Goal: Transaction & Acquisition: Purchase product/service

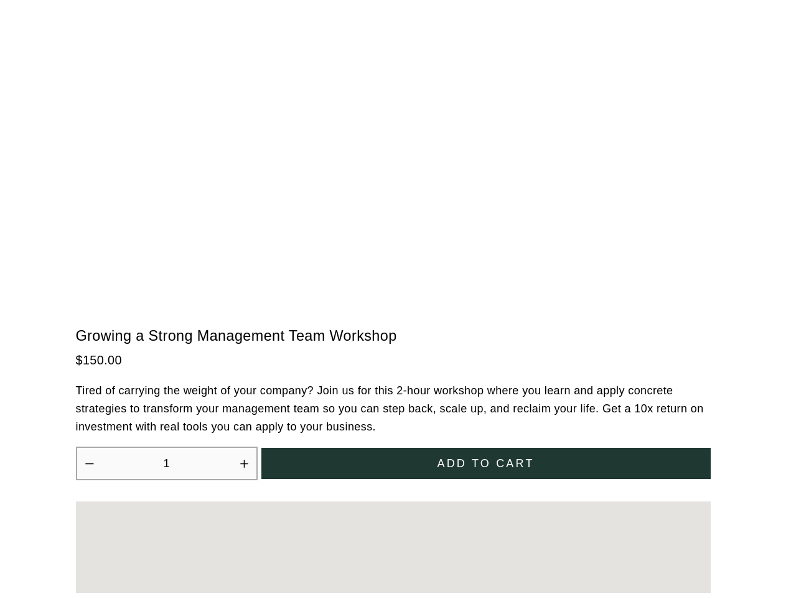
scroll to position [3445, 0]
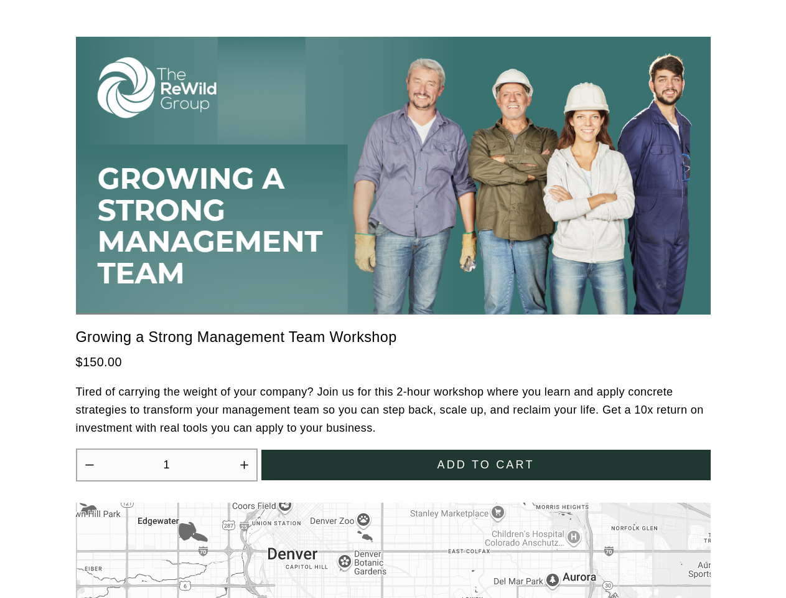
click at [244, 461] on icon "Increase quantity by 1" at bounding box center [243, 464] width 7 height 7
type input "2"
click at [486, 458] on span "Add to cart" at bounding box center [485, 464] width 97 height 13
click at [394, 542] on div at bounding box center [393, 299] width 786 height 598
